Goal: Share content

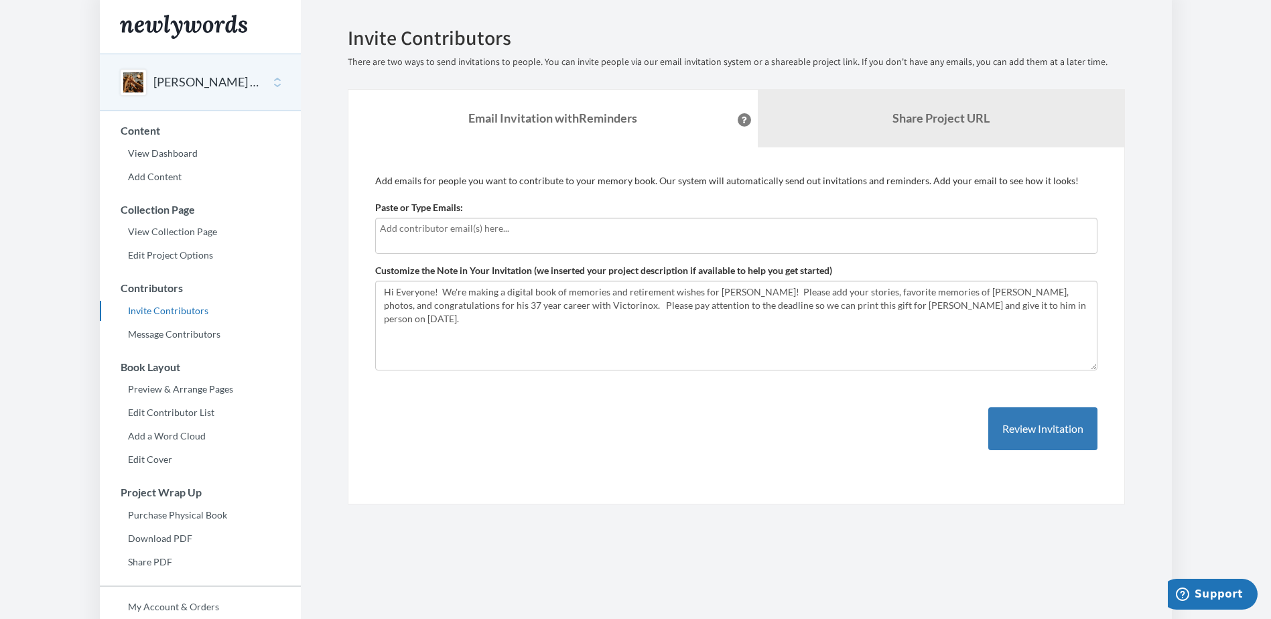
click at [398, 236] on div at bounding box center [736, 236] width 722 height 36
click at [905, 119] on b "Share Project URL" at bounding box center [940, 118] width 97 height 15
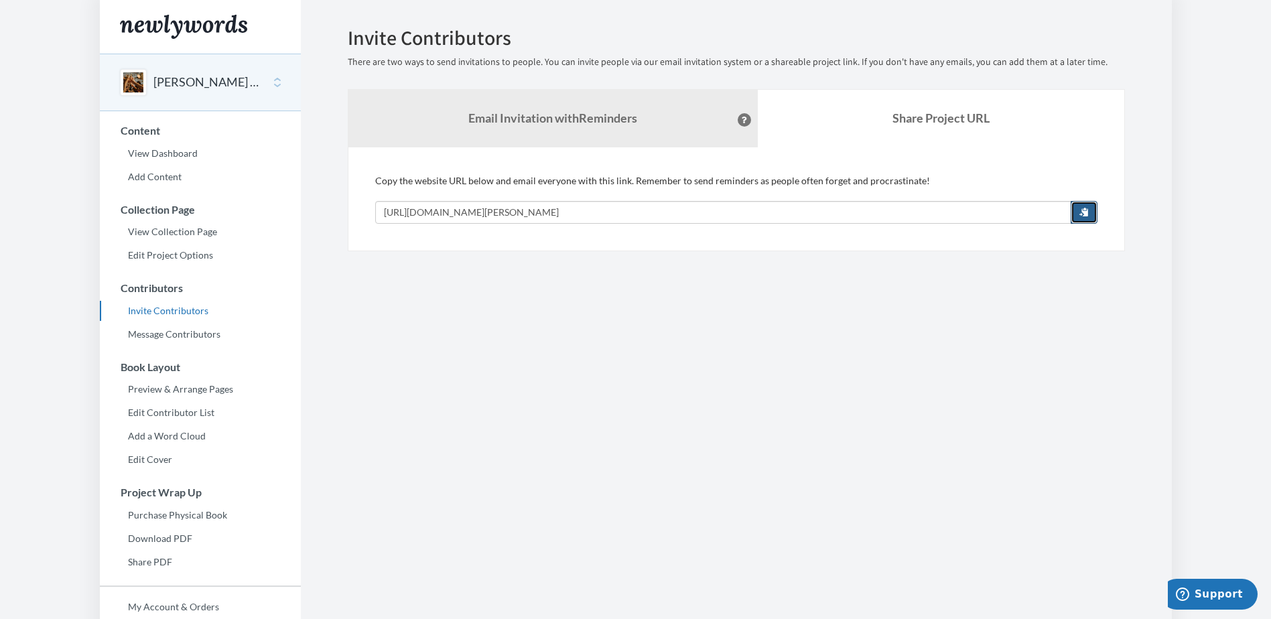
click at [1081, 212] on span "button" at bounding box center [1083, 211] width 9 height 9
click at [409, 285] on section "Emails have been sent! Invite Contributors There are two ways to send invitatio…" at bounding box center [736, 366] width 871 height 733
click at [184, 89] on button "[PERSON_NAME] Retirement" at bounding box center [207, 82] width 109 height 17
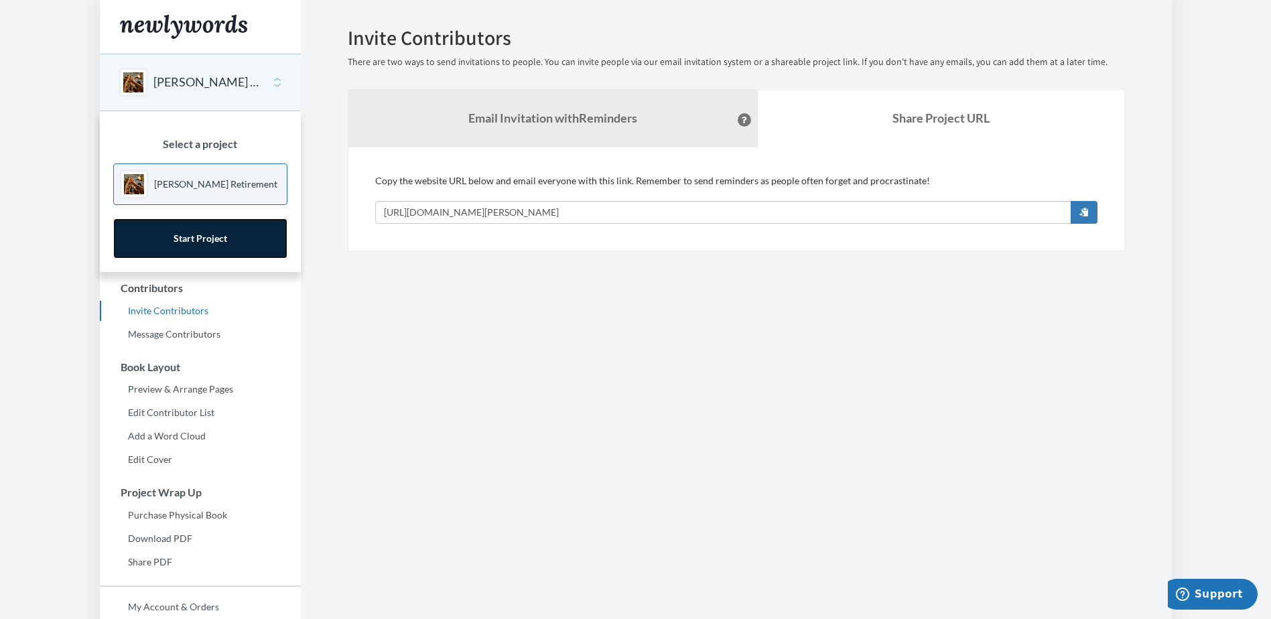
click at [220, 233] on link "Start Project" at bounding box center [200, 238] width 174 height 40
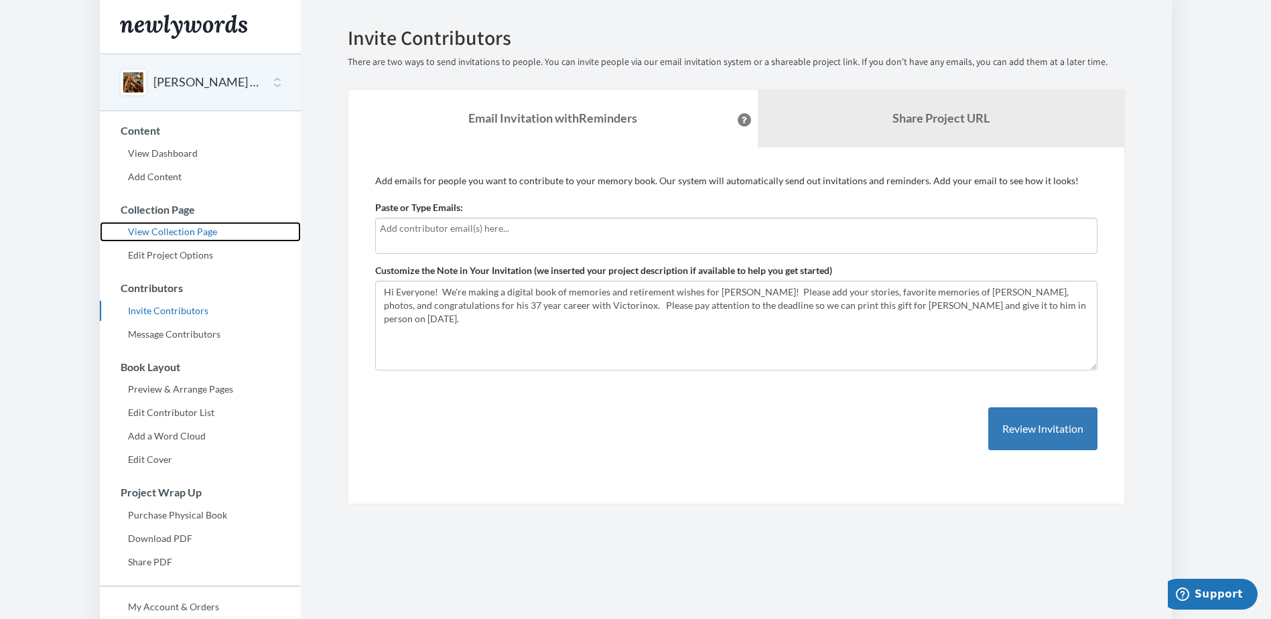
click at [188, 234] on link "View Collection Page" at bounding box center [200, 232] width 201 height 20
